Goal: Task Accomplishment & Management: Use online tool/utility

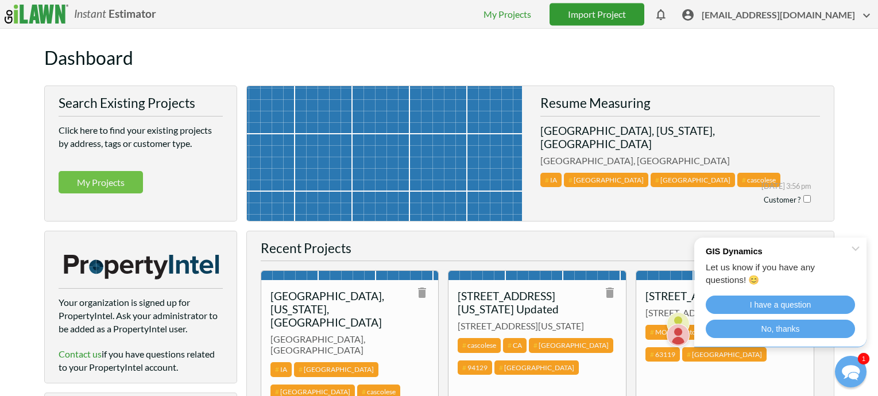
click at [620, 11] on link "Import Project" at bounding box center [597, 14] width 95 height 22
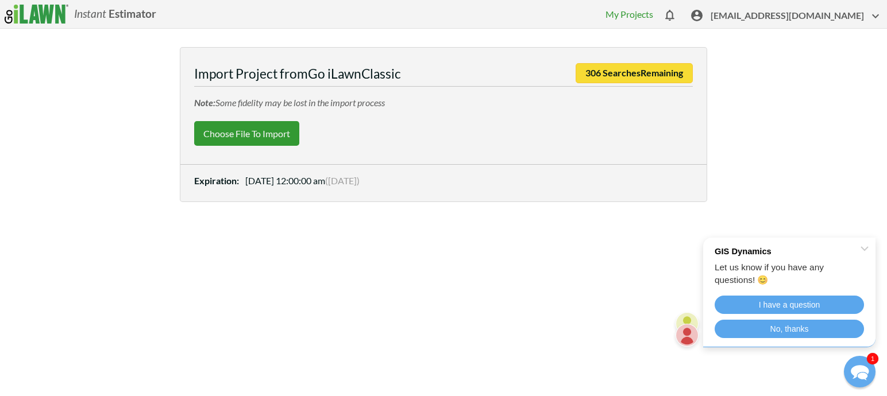
click at [249, 135] on label "Choose File to Import" at bounding box center [246, 133] width 105 height 25
click at [0, 0] on input "Choose File to Import" at bounding box center [0, 0] width 0 height 0
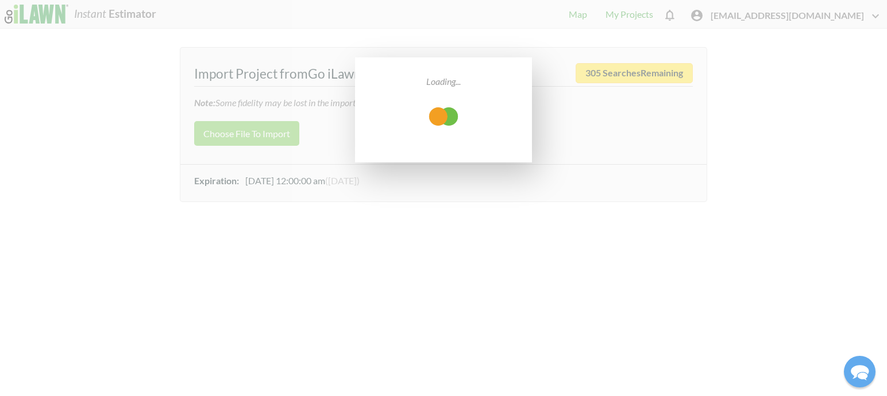
select select "low"
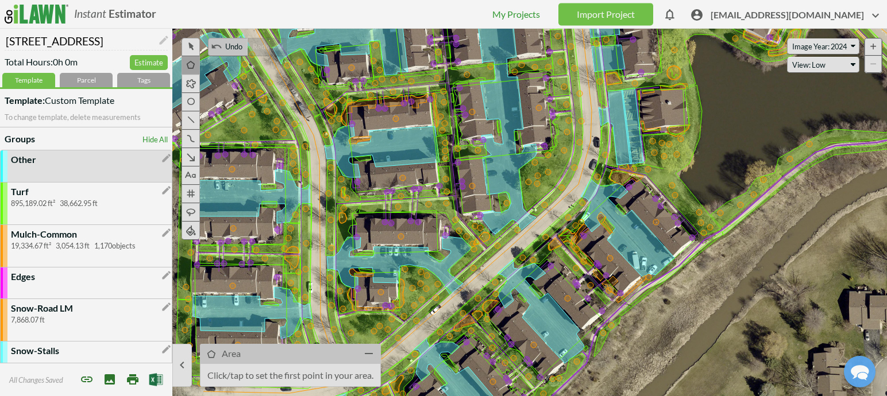
drag, startPoint x: 589, startPoint y: 150, endPoint x: 741, endPoint y: 157, distance: 152.3
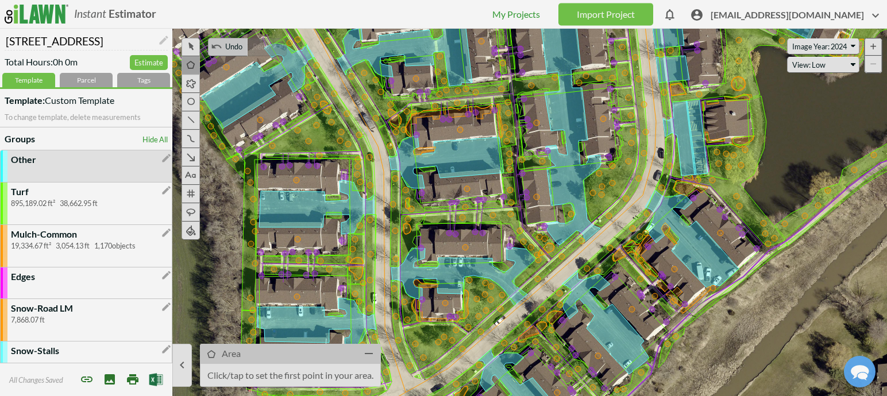
drag, startPoint x: 749, startPoint y: 270, endPoint x: 814, endPoint y: 282, distance: 65.9
click at [814, 282] on icon at bounding box center [651, 230] width 887 height 367
drag, startPoint x: 119, startPoint y: 40, endPoint x: -19, endPoint y: 37, distance: 138.4
click at [0, 37] on html "Instant Estimator  [EMAIL_ADDRESS][DOMAIN_NAME] My Projects Import Project The…" at bounding box center [443, 198] width 887 height 396
paste input "Cherry Creek-[GEOGRAPHIC_DATA]"
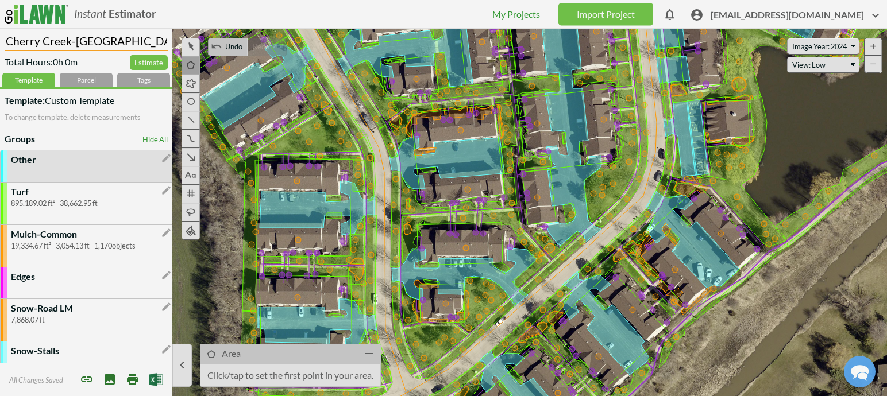
type input "Cherry Creek-[GEOGRAPHIC_DATA]"
click at [137, 83] on div "Tags" at bounding box center [143, 80] width 53 height 14
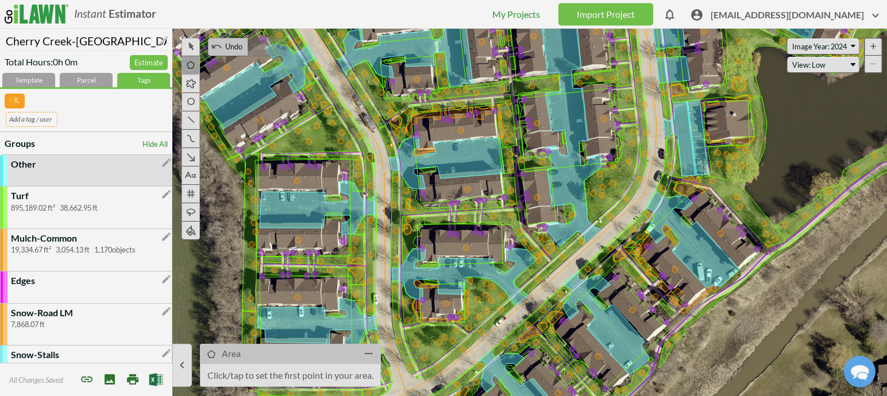
click at [18, 119] on input "text" at bounding box center [32, 119] width 52 height 14
type input "[GEOGRAPHIC_DATA]"
click at [768, 14] on span "[EMAIL_ADDRESS][DOMAIN_NAME]" at bounding box center [796, 18] width 172 height 18
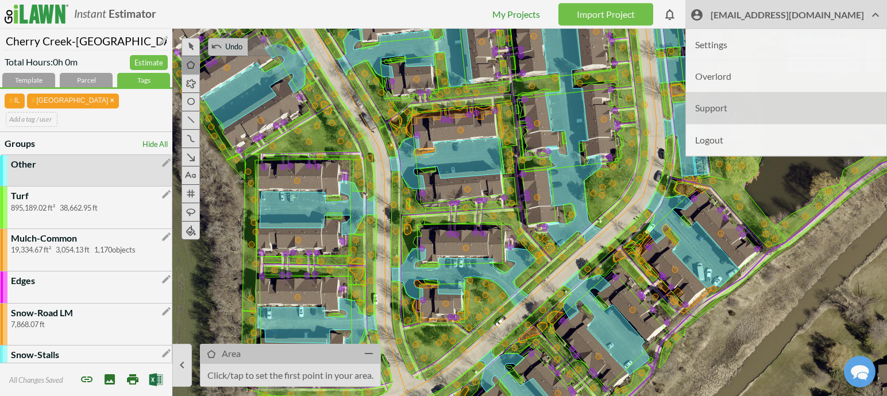
click at [749, 111] on li "Support" at bounding box center [786, 108] width 200 height 32
